Goal: Task Accomplishment & Management: Manage account settings

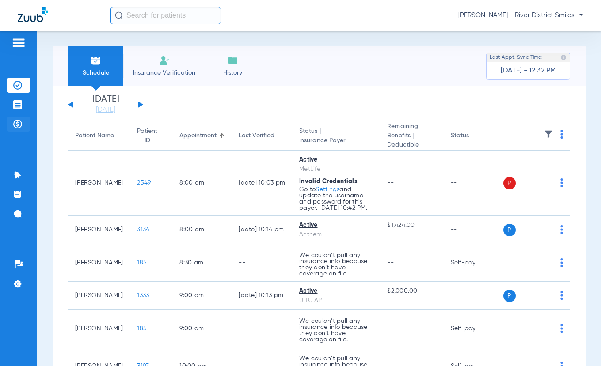
click at [12, 122] on li "Payments & A/R" at bounding box center [19, 124] width 24 height 15
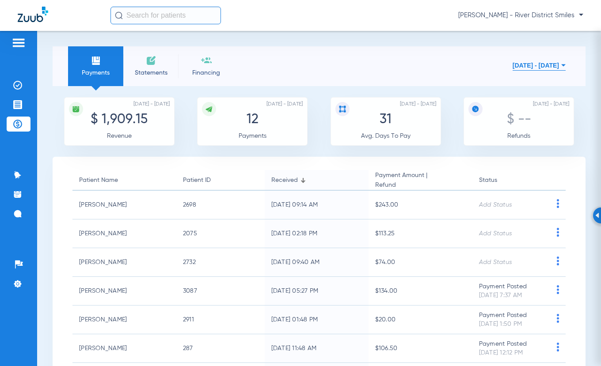
click at [157, 61] on li "Statements" at bounding box center [150, 66] width 55 height 40
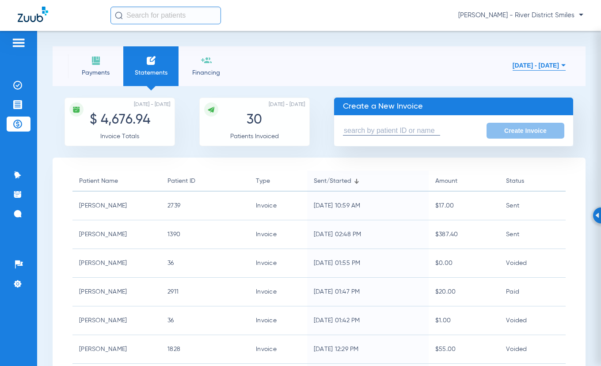
click at [385, 133] on input "text" at bounding box center [391, 130] width 97 height 9
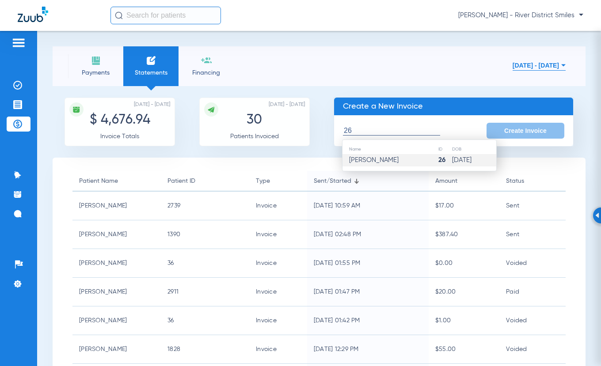
click at [386, 160] on span "[PERSON_NAME]" at bounding box center [374, 160] width 50 height 7
type input "[PERSON_NAME]"
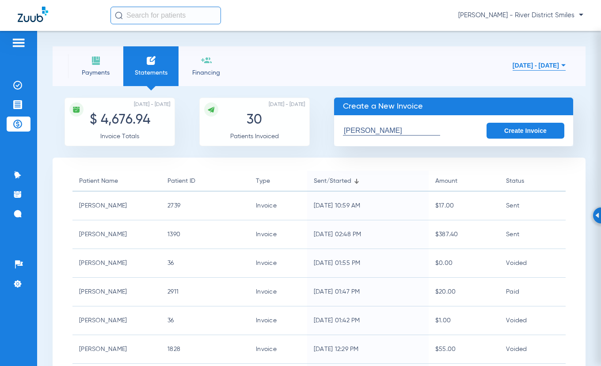
click at [508, 135] on button "Create Invoice" at bounding box center [526, 131] width 78 height 16
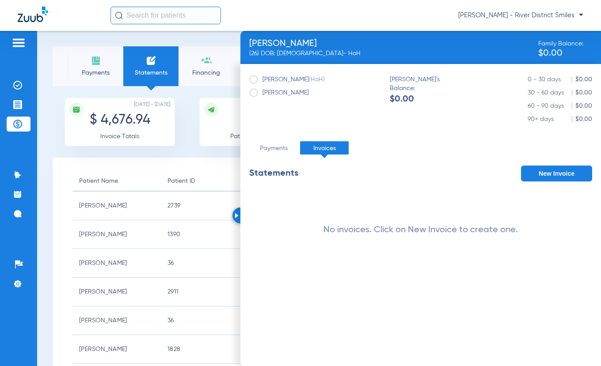
drag, startPoint x: 86, startPoint y: 62, endPoint x: 104, endPoint y: 61, distance: 17.7
click at [87, 62] on li "Payments" at bounding box center [95, 66] width 55 height 40
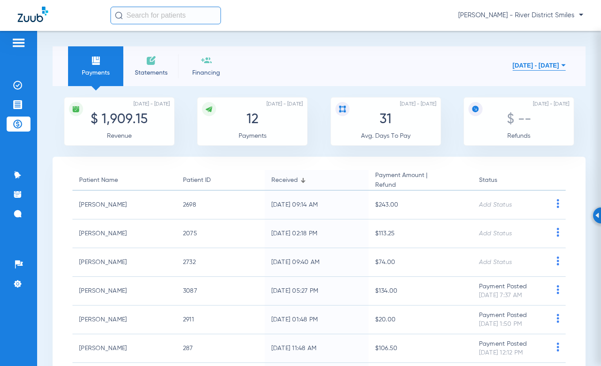
click at [170, 16] on input "text" at bounding box center [165, 16] width 110 height 18
click at [162, 60] on li "Statements" at bounding box center [150, 66] width 55 height 40
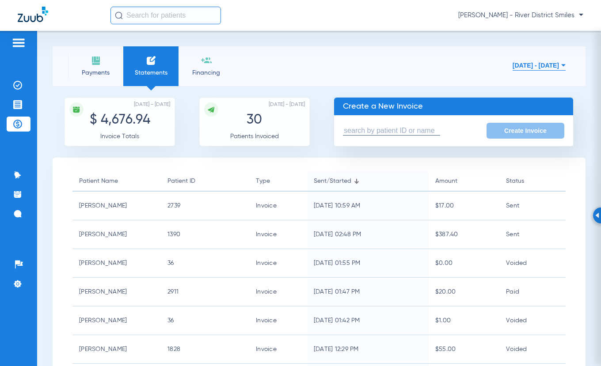
click at [373, 130] on input "text" at bounding box center [391, 130] width 97 height 9
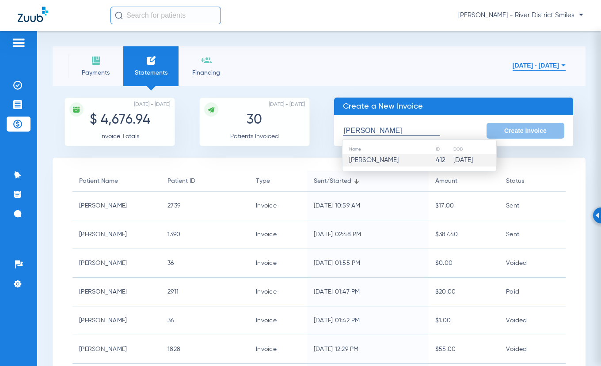
click at [370, 165] on td "[PERSON_NAME]" at bounding box center [389, 160] width 93 height 12
type input "[PERSON_NAME]"
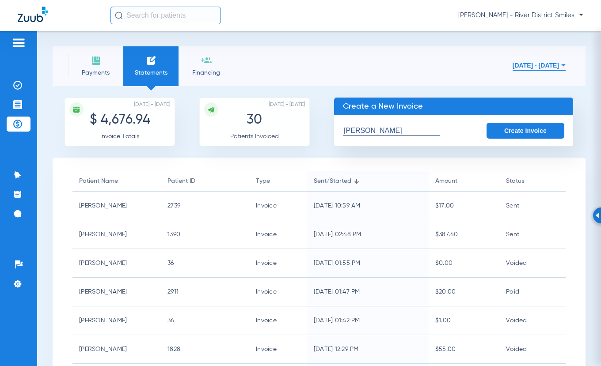
click at [509, 130] on button "Create Invoice" at bounding box center [526, 131] width 78 height 16
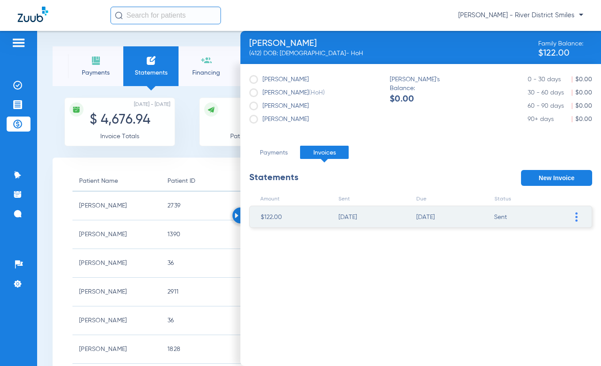
click at [577, 221] on img at bounding box center [576, 217] width 2 height 9
click at [510, 280] on li "Mark invoice PAID" at bounding box center [530, 282] width 99 height 13
click at [89, 64] on li "Payments" at bounding box center [95, 66] width 55 height 40
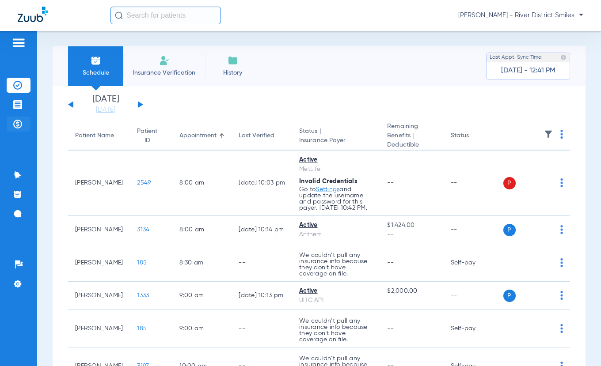
click at [18, 122] on img at bounding box center [17, 124] width 9 height 9
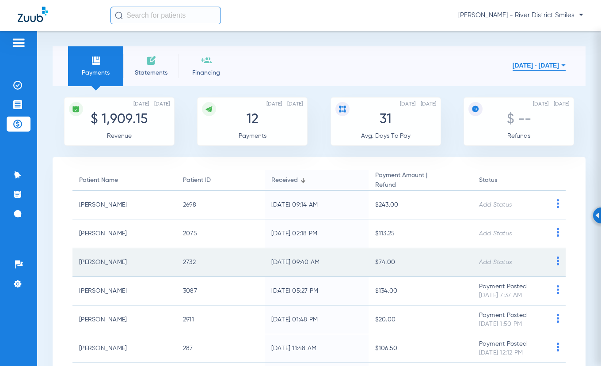
click at [550, 256] on td at bounding box center [557, 262] width 15 height 29
click at [552, 261] on img at bounding box center [557, 261] width 11 height 9
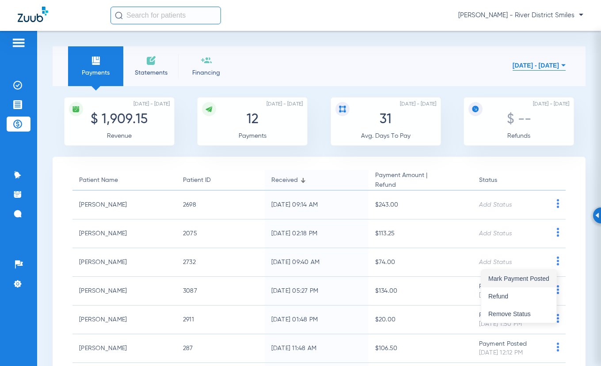
click at [530, 280] on span "Mark Payment Posted" at bounding box center [518, 279] width 61 height 6
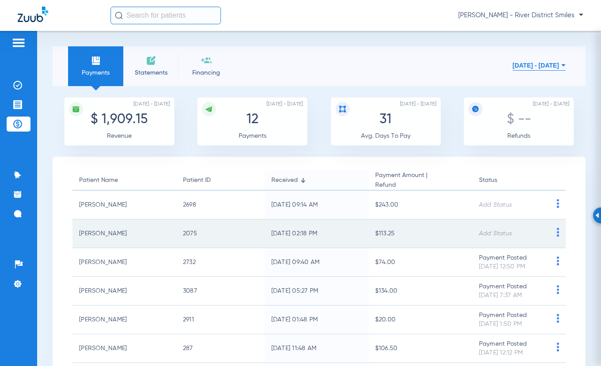
click at [552, 233] on img at bounding box center [557, 232] width 11 height 9
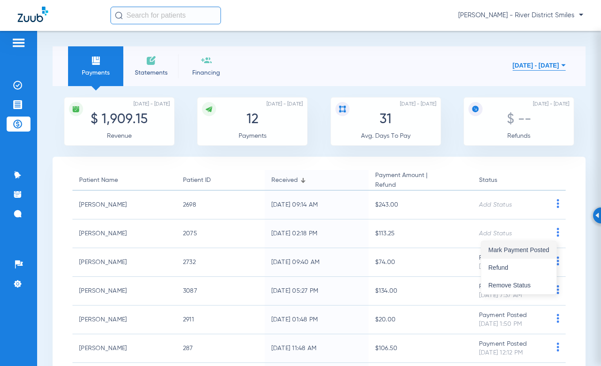
click at [531, 251] on span "Mark Payment Posted" at bounding box center [518, 250] width 61 height 6
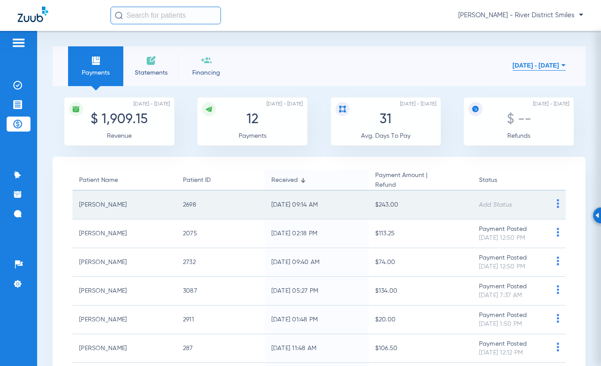
click at [553, 198] on td at bounding box center [557, 205] width 15 height 29
click at [552, 203] on img at bounding box center [557, 203] width 11 height 9
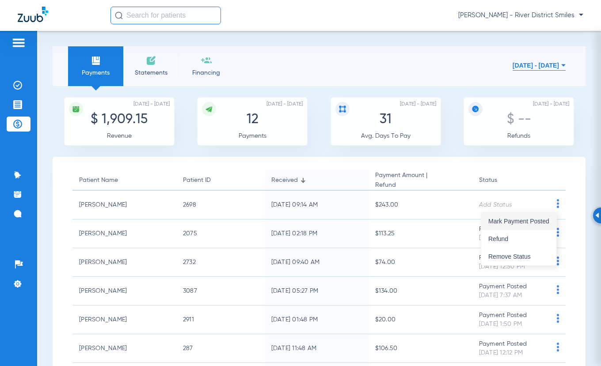
click at [529, 222] on span "Mark Payment Posted" at bounding box center [518, 221] width 61 height 6
